Goal: Find specific page/section: Find specific page/section

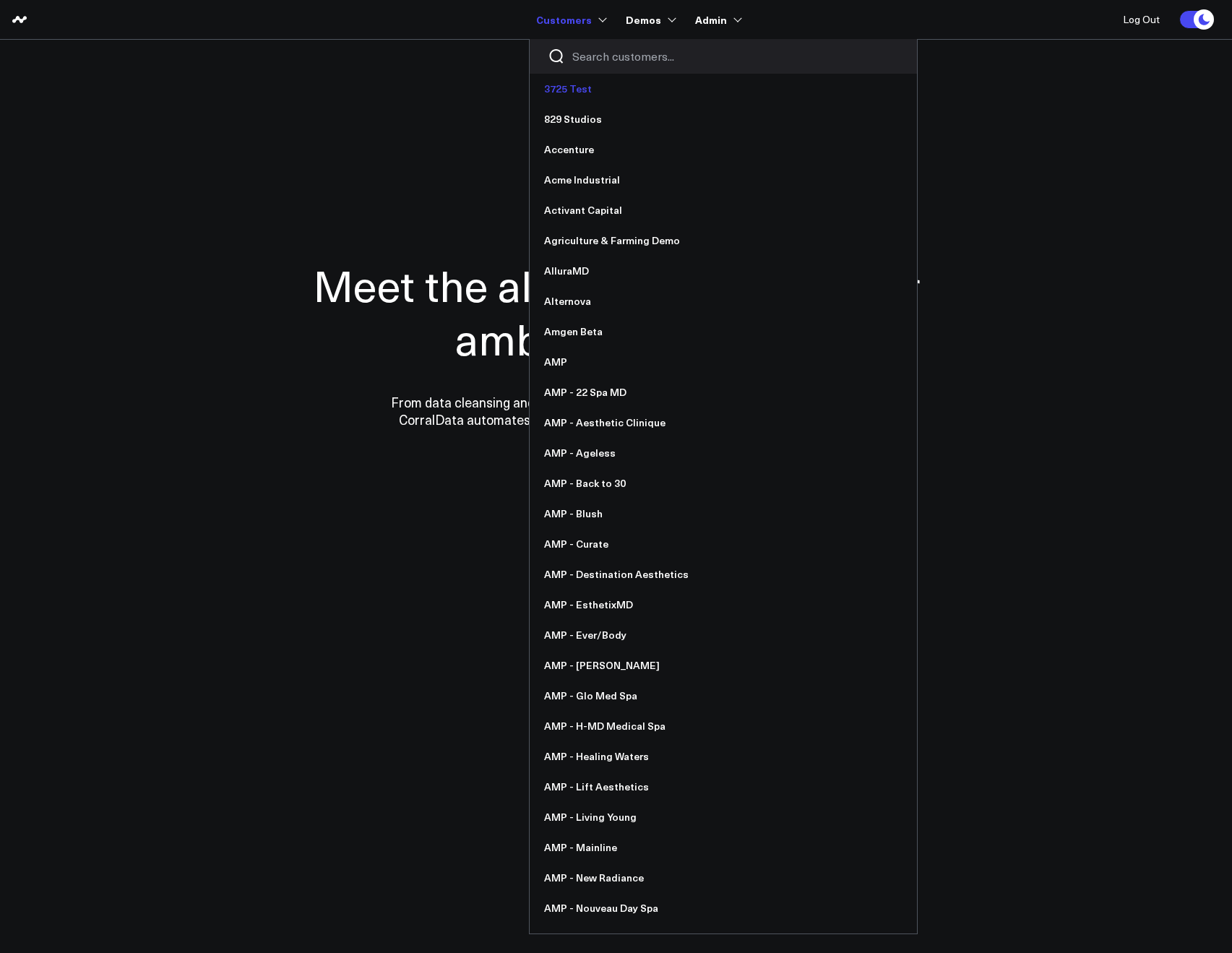
click at [588, 74] on link "3725 Test" at bounding box center [723, 89] width 387 height 31
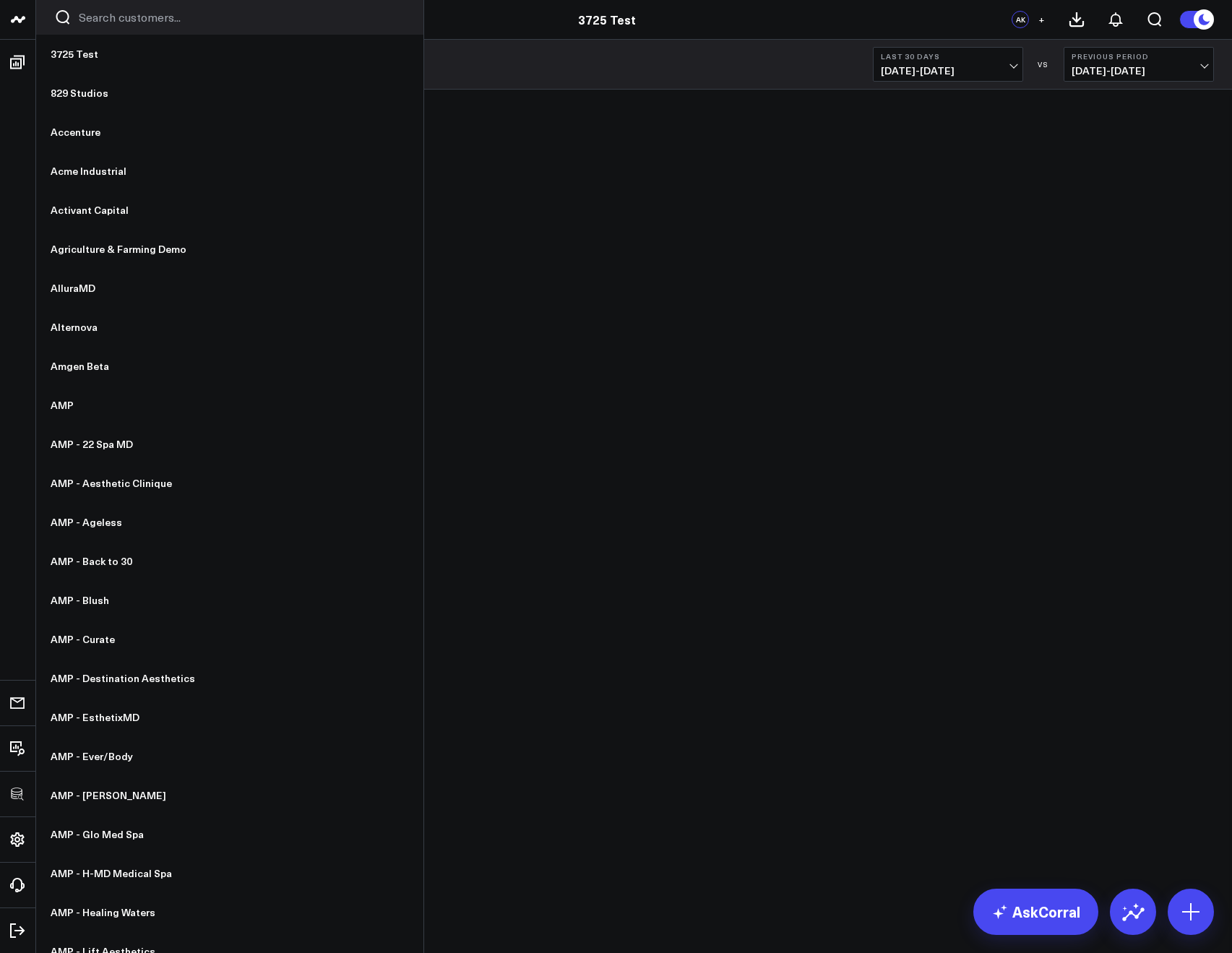
click at [85, 13] on input "Search customers input" at bounding box center [241, 17] width 326 height 16
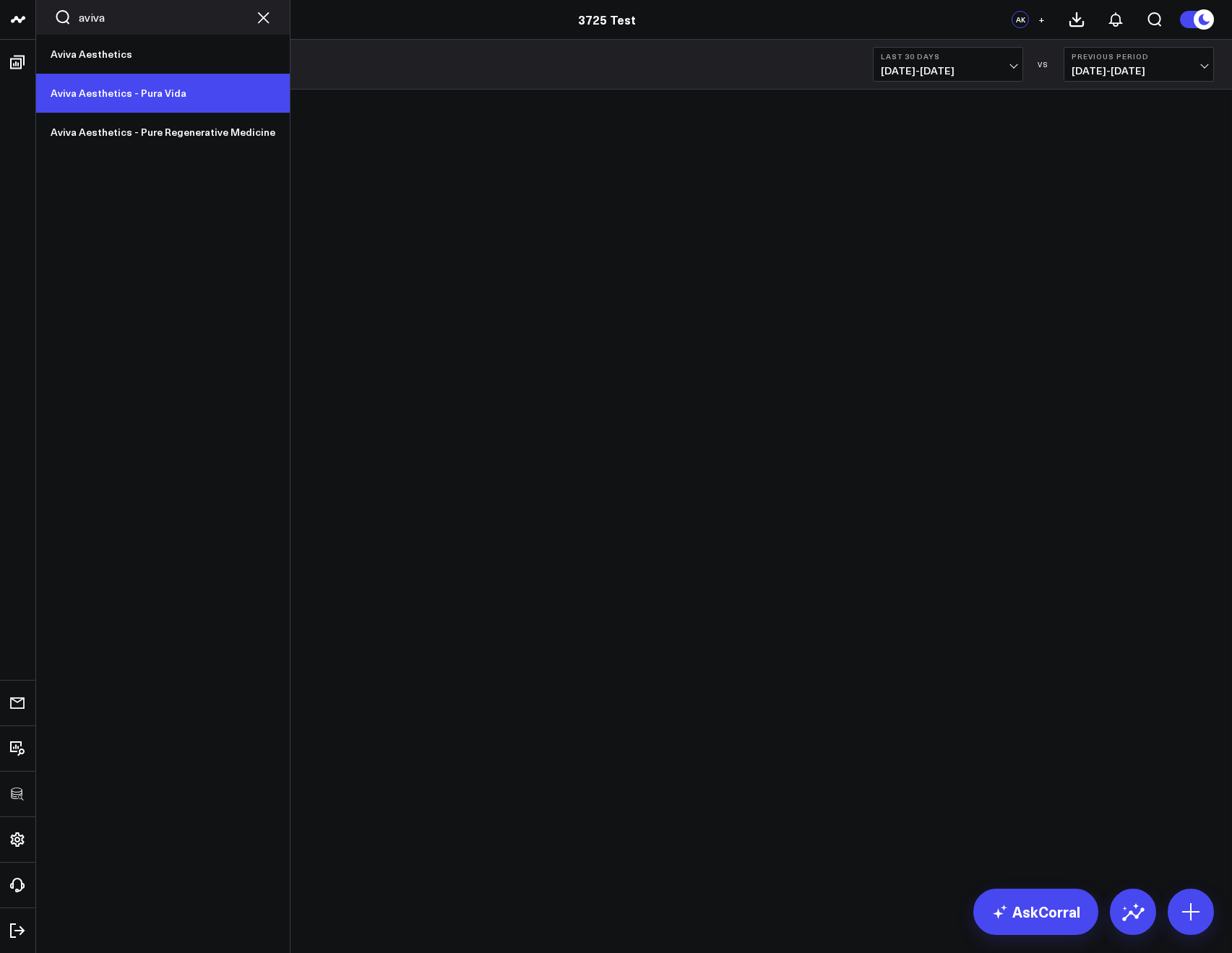
type input "aviva"
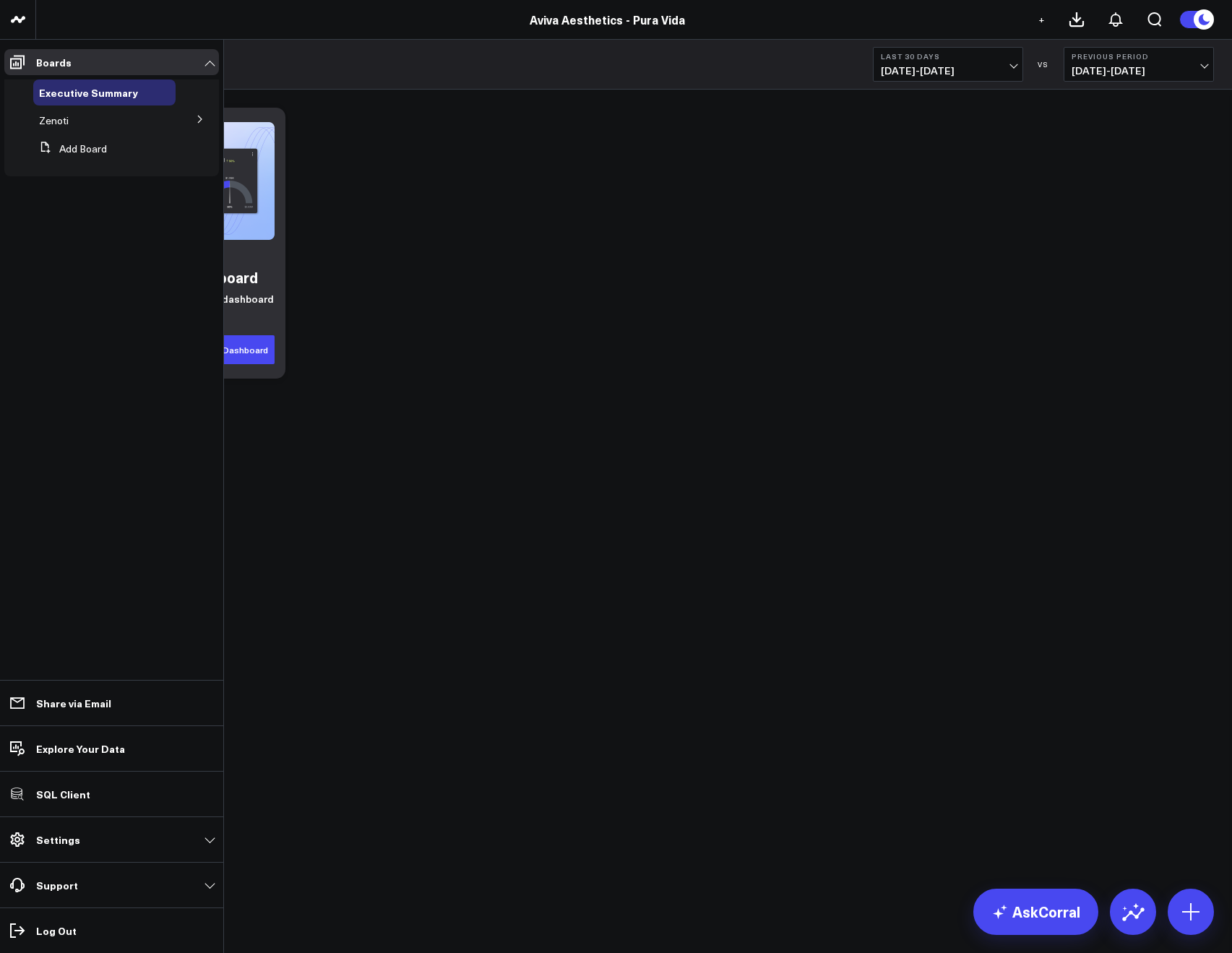
click at [197, 120] on icon at bounding box center [200, 119] width 9 height 9
click at [80, 147] on span "Revenue" at bounding box center [68, 146] width 40 height 13
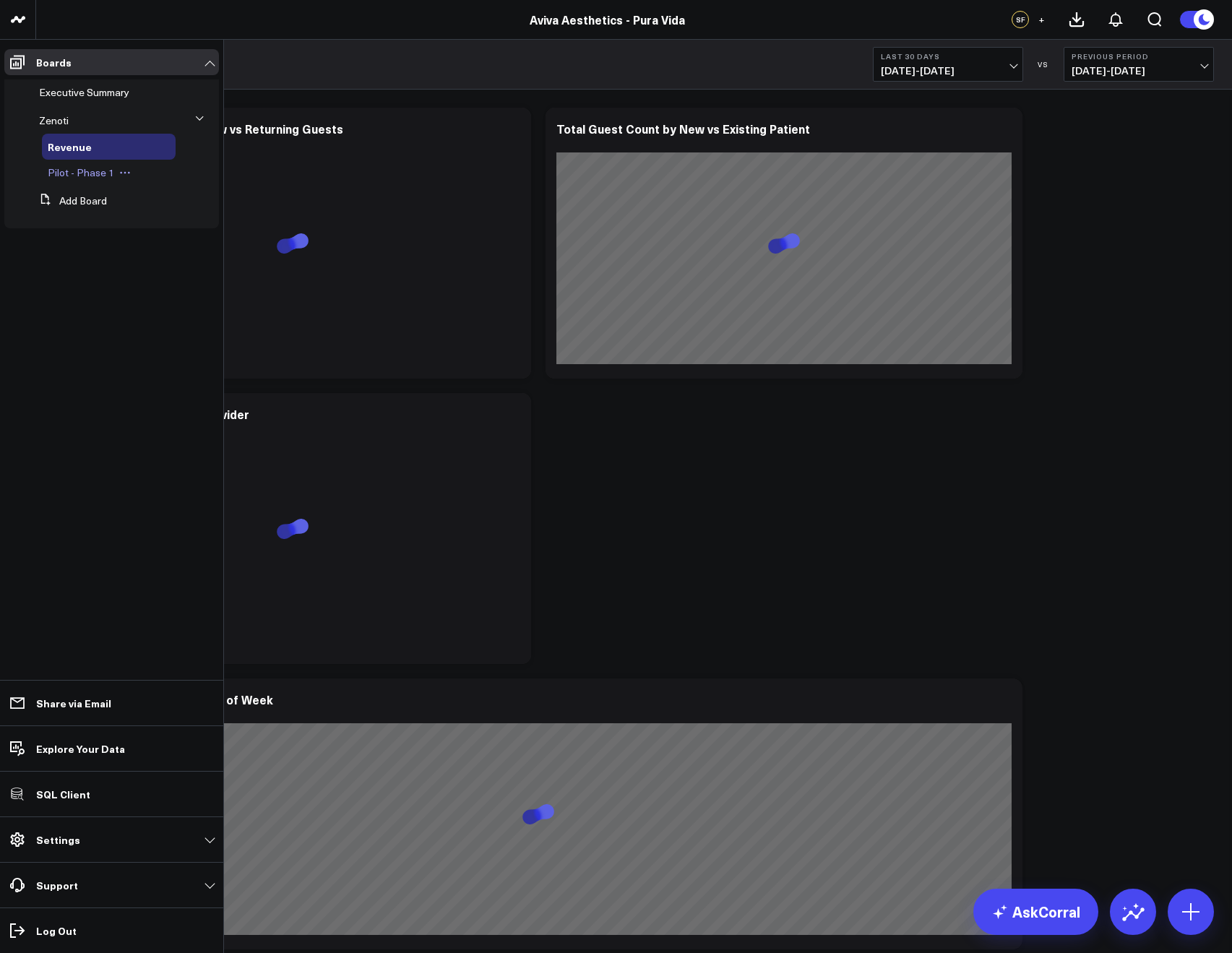
click at [76, 173] on span "Pilot - Phase 1" at bounding box center [80, 172] width 66 height 13
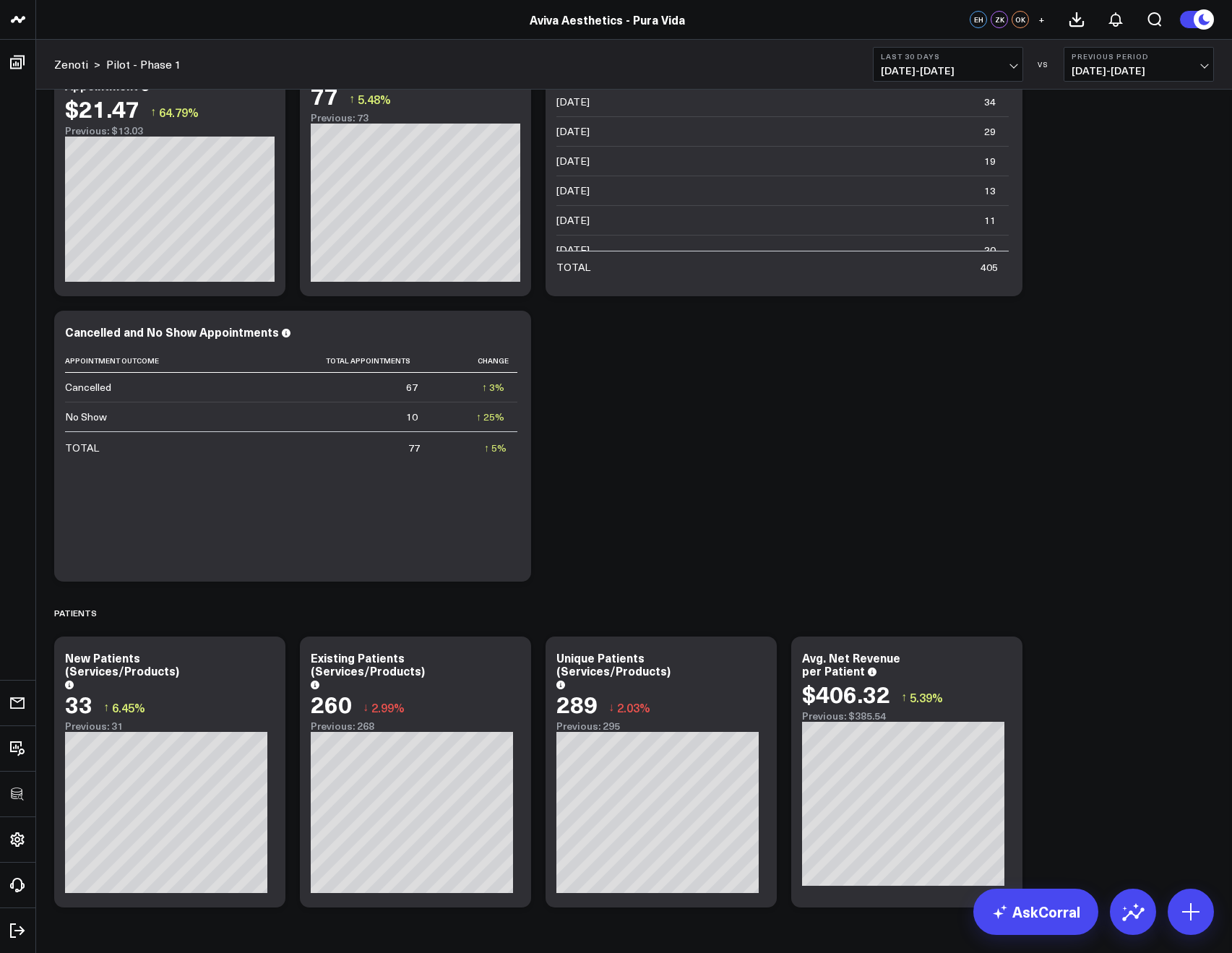
scroll to position [4333, 0]
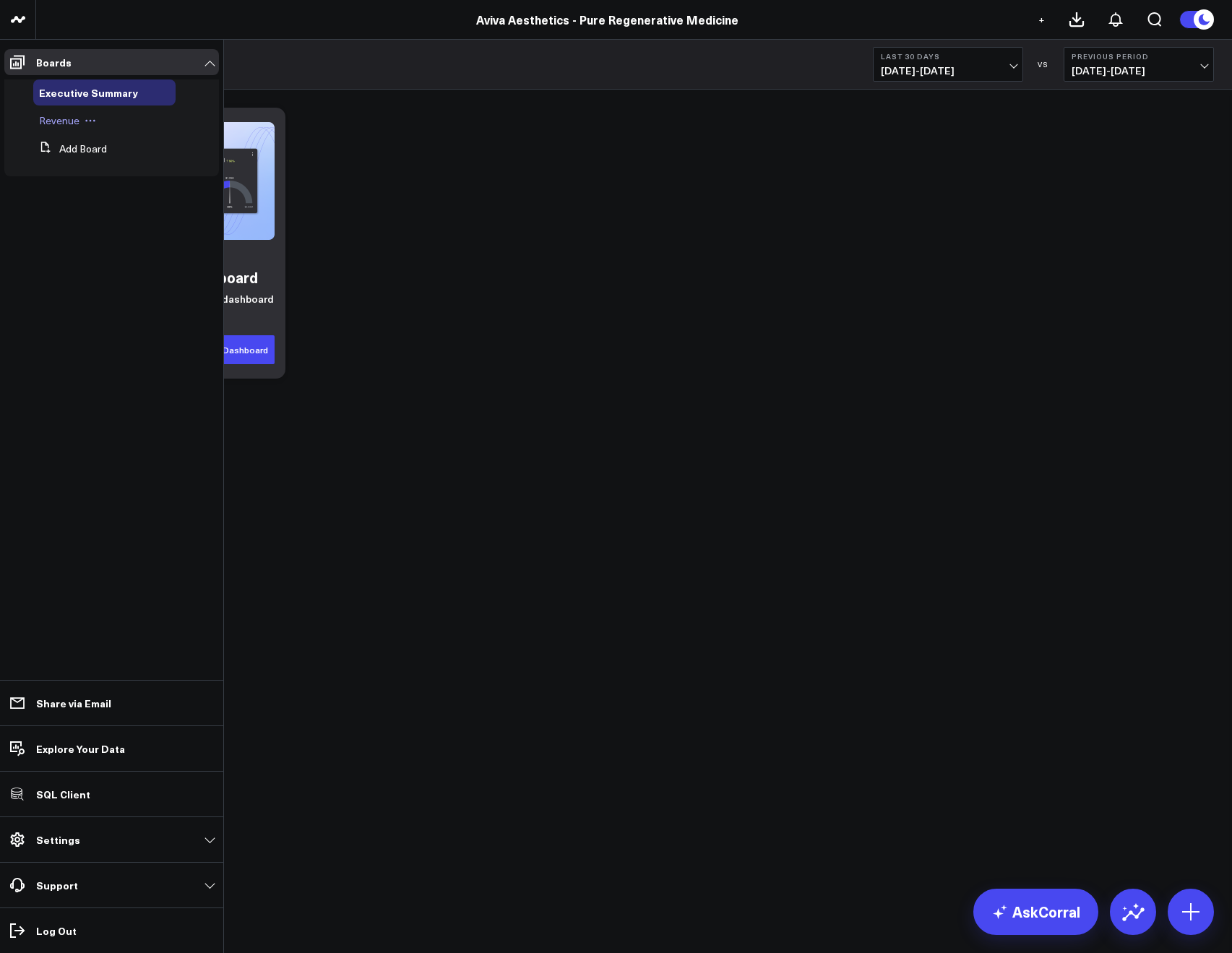
click at [52, 120] on span "Revenue" at bounding box center [59, 121] width 40 height 13
